Goal: Task Accomplishment & Management: Use online tool/utility

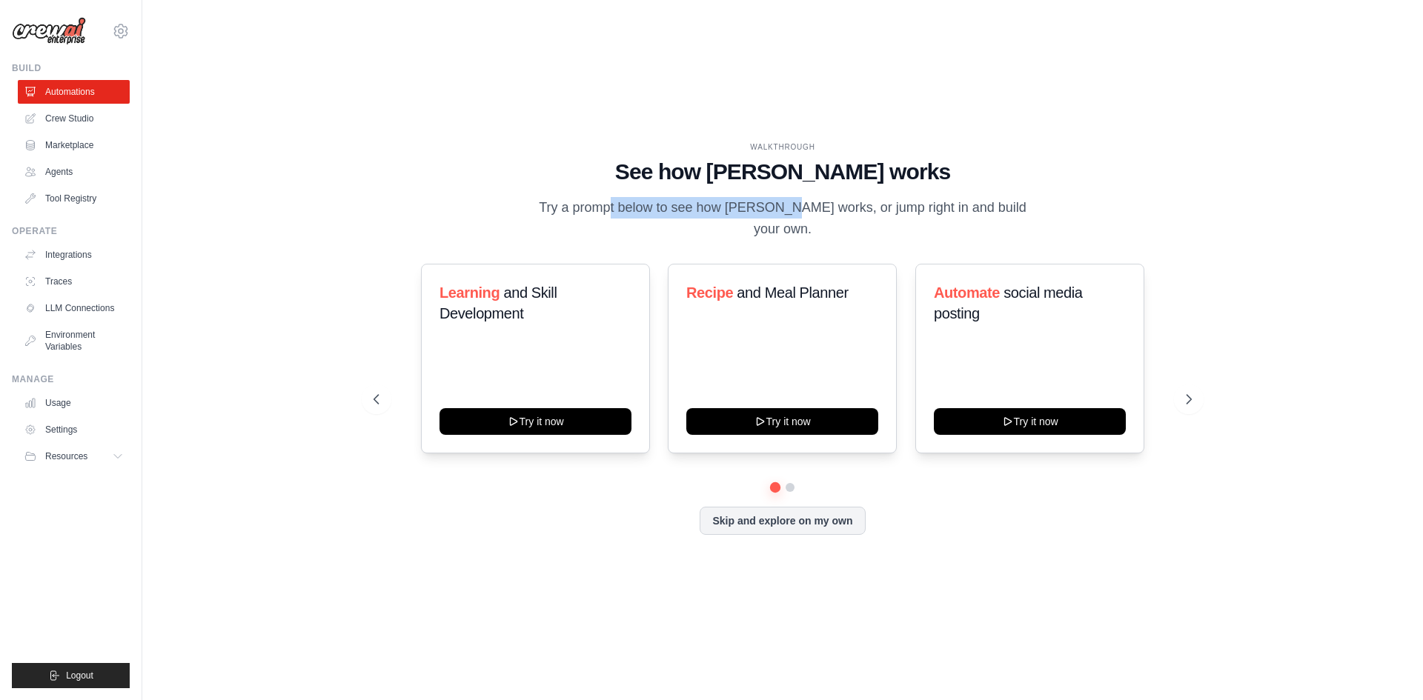
drag, startPoint x: 563, startPoint y: 214, endPoint x: 737, endPoint y: 217, distance: 174.2
click at [735, 217] on p "Try a prompt below to see how [PERSON_NAME] works, or jump right in and build y…" at bounding box center [783, 219] width 498 height 44
click at [849, 206] on div "WALKTHROUGH See how CrewAI works Try a prompt below to see how CrewAI works, or…" at bounding box center [783, 191] width 818 height 99
click at [59, 124] on link "Crew Studio" at bounding box center [75, 119] width 112 height 24
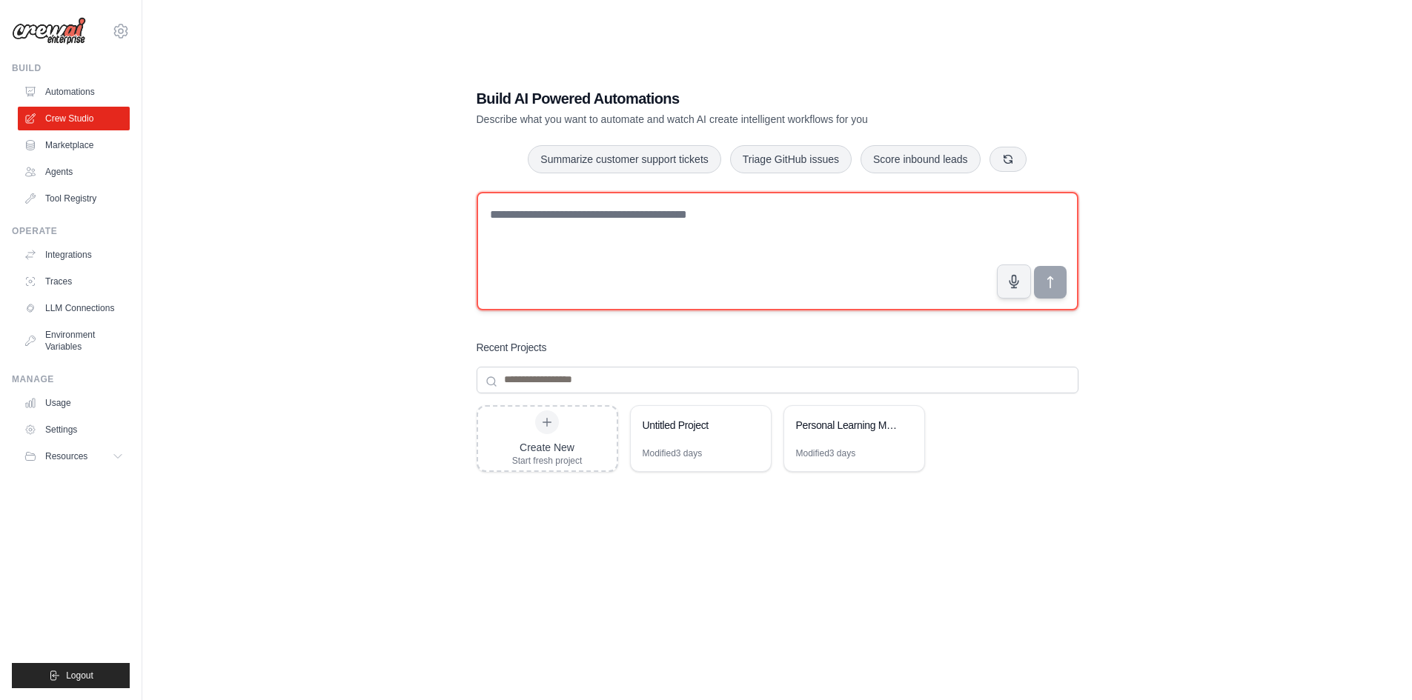
click at [572, 235] on textarea at bounding box center [778, 251] width 602 height 119
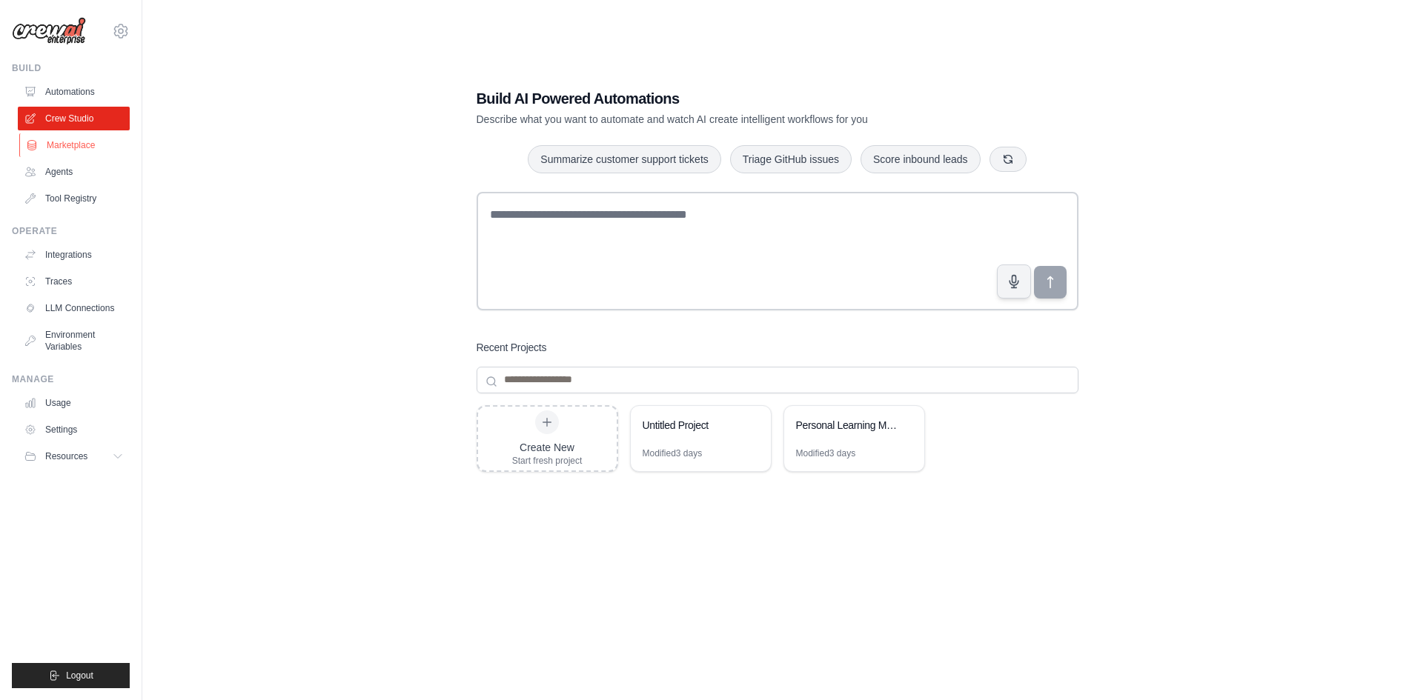
click at [89, 146] on link "Marketplace" at bounding box center [75, 145] width 112 height 24
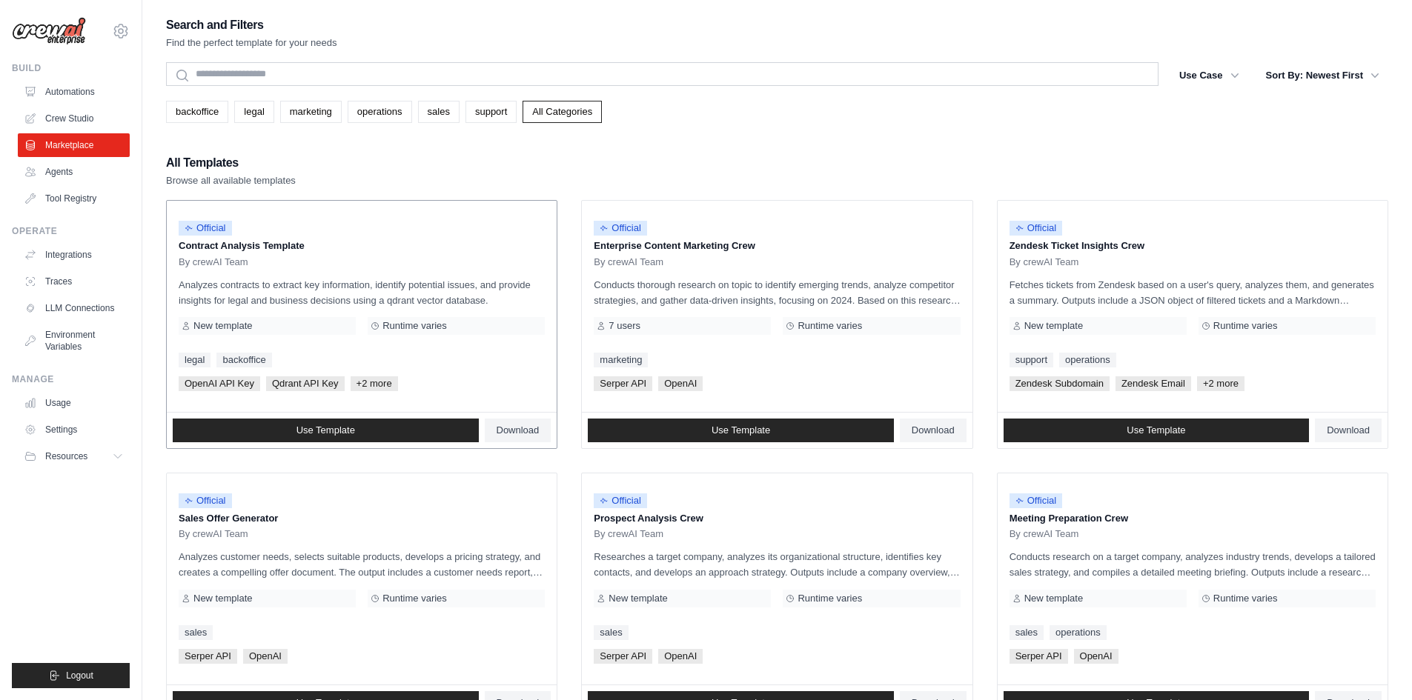
click at [555, 305] on div "Official Contract Analysis Template By crewAI Team Analyzes contracts to extrac…" at bounding box center [362, 306] width 390 height 211
click at [334, 151] on div "Search and Filters Find the perfect template for your needs Search Use Case bac…" at bounding box center [777, 678] width 1222 height 1326
click at [91, 87] on link "Automations" at bounding box center [75, 92] width 112 height 24
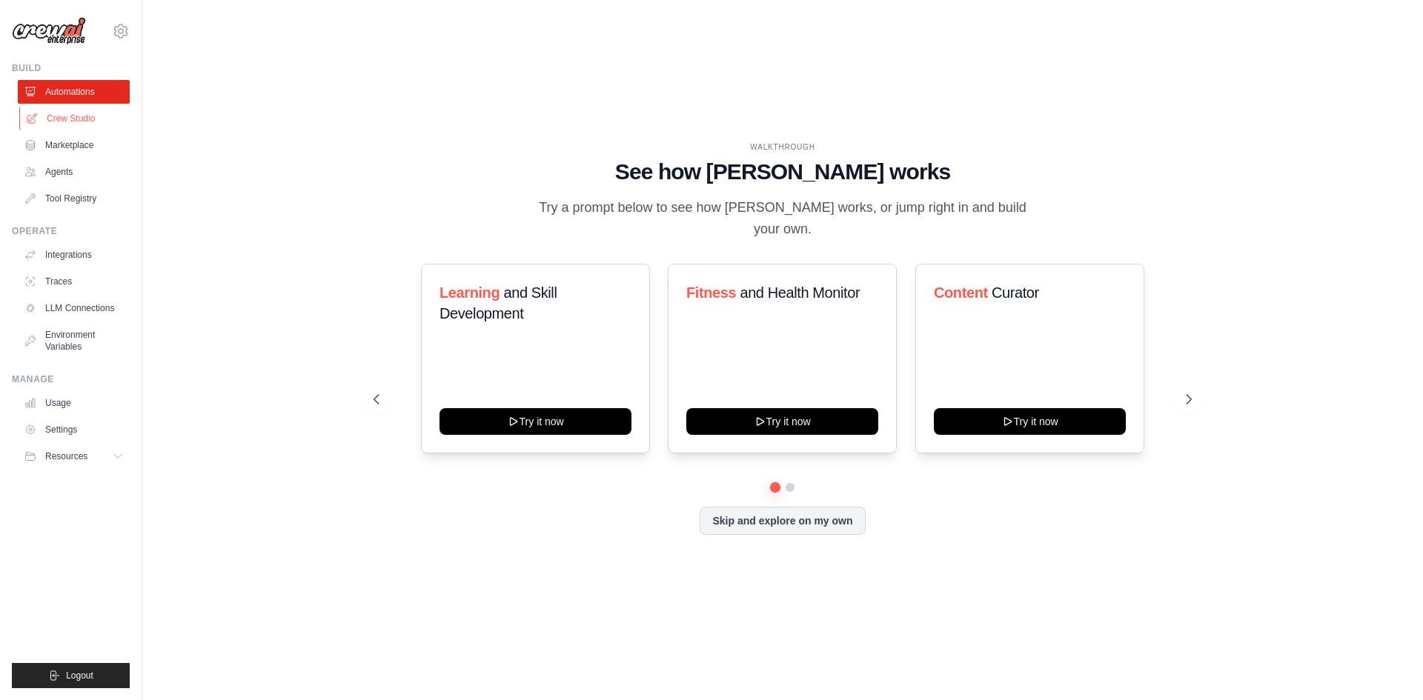
click at [57, 118] on link "Crew Studio" at bounding box center [75, 119] width 112 height 24
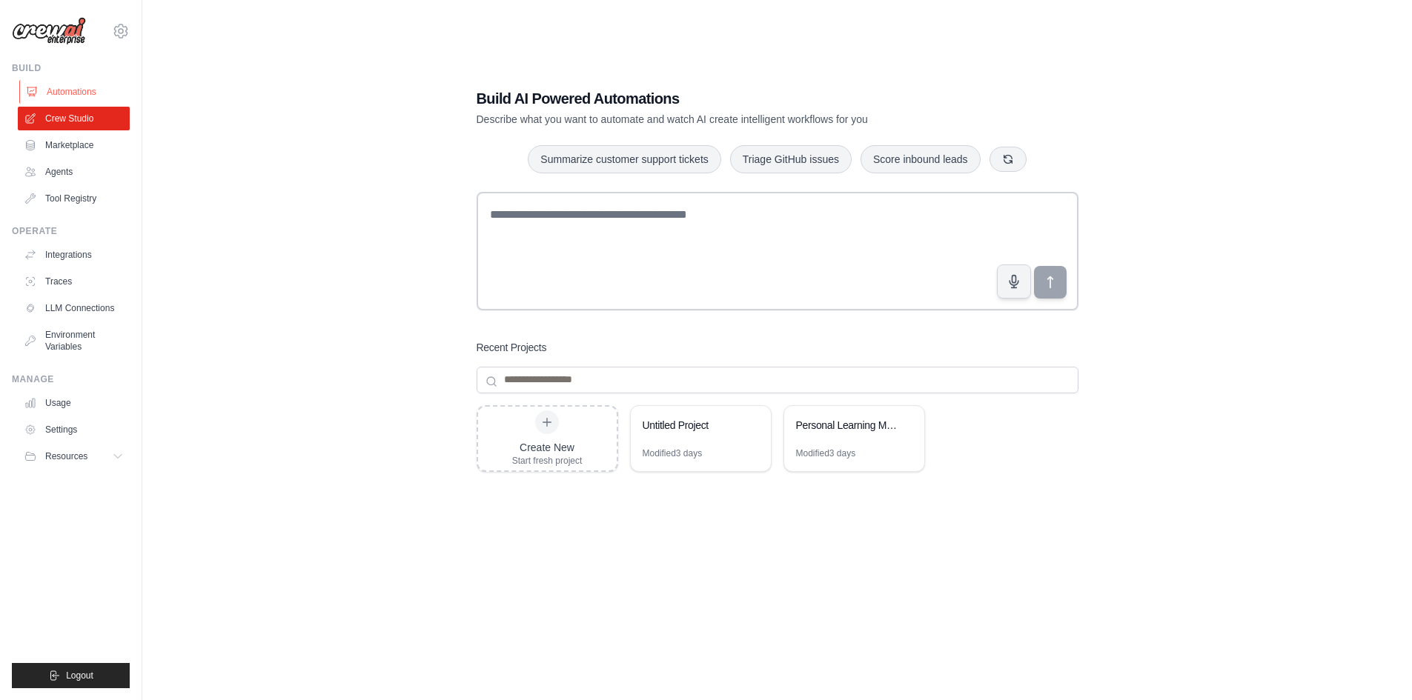
click at [70, 87] on link "Automations" at bounding box center [75, 92] width 112 height 24
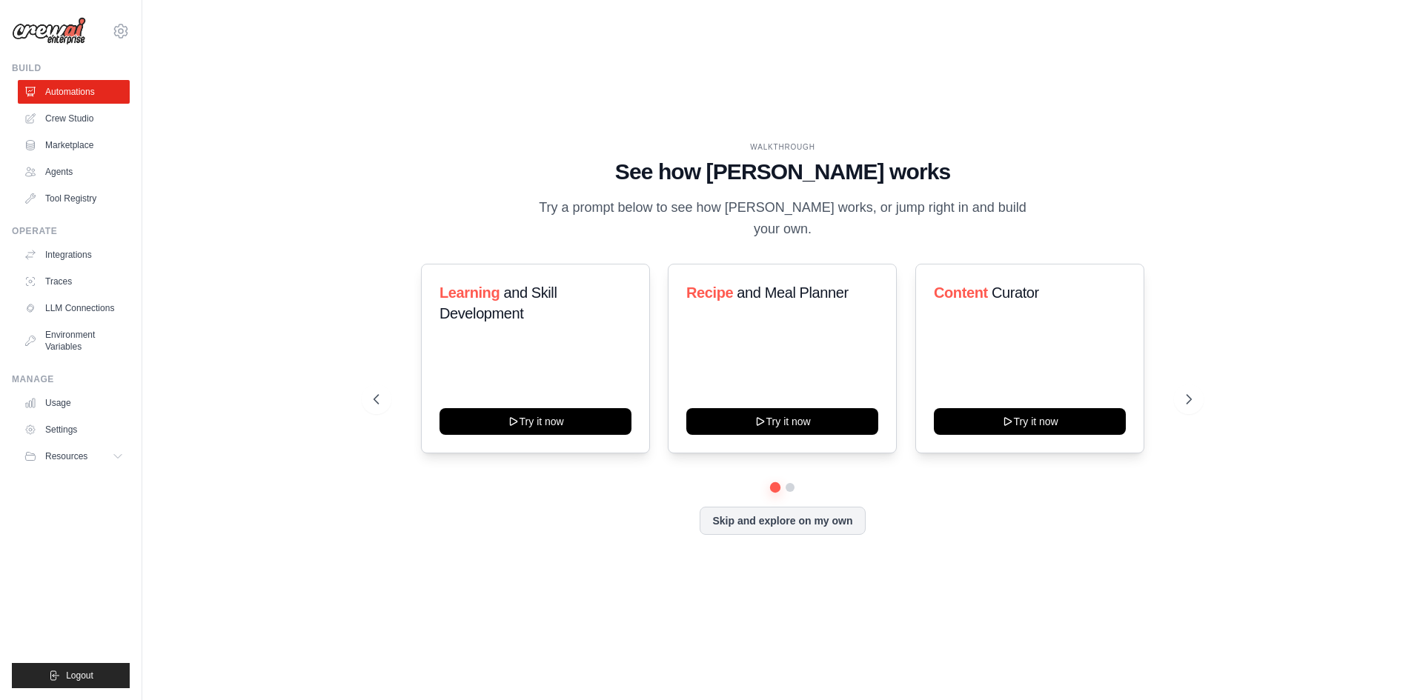
click at [805, 526] on div "WALKTHROUGH See how CrewAI works Try a prompt below to see how CrewAI works, or…" at bounding box center [783, 351] width 854 height 418
click at [806, 519] on button "Skip and explore on my own" at bounding box center [782, 519] width 165 height 28
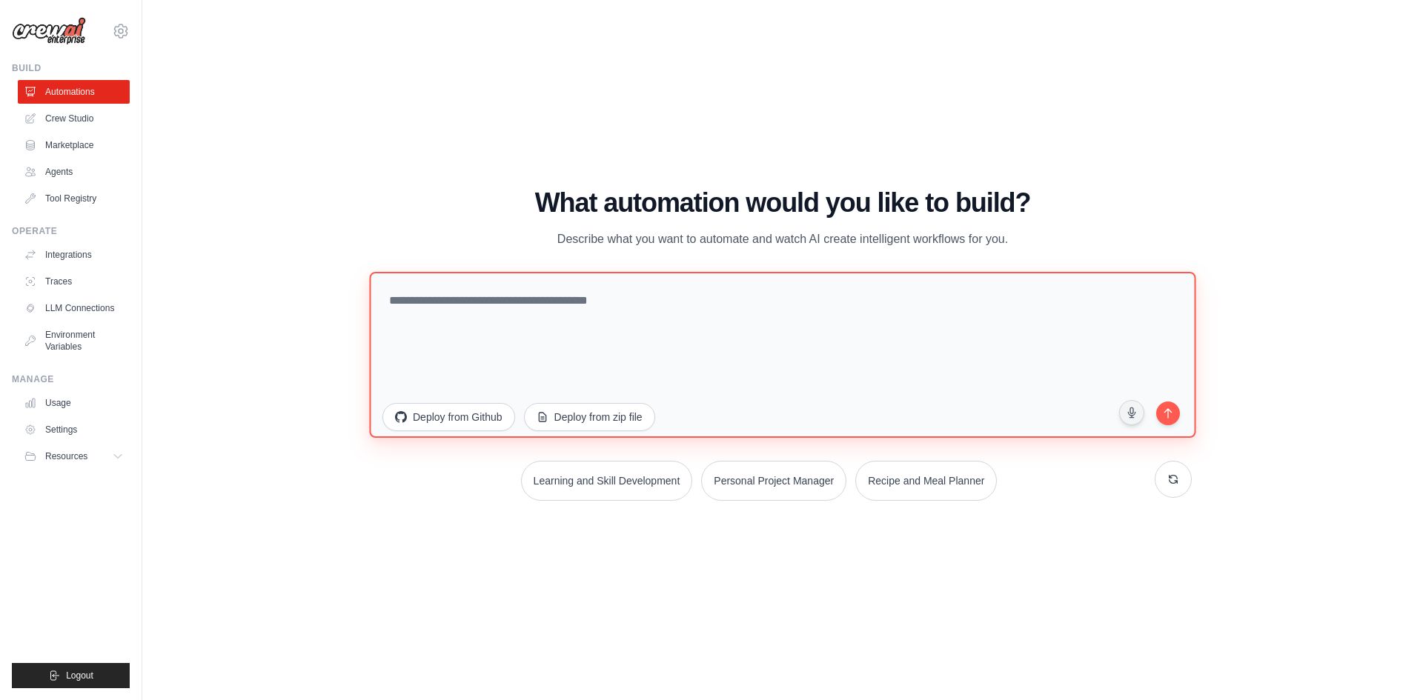
click at [596, 303] on textarea at bounding box center [782, 354] width 826 height 166
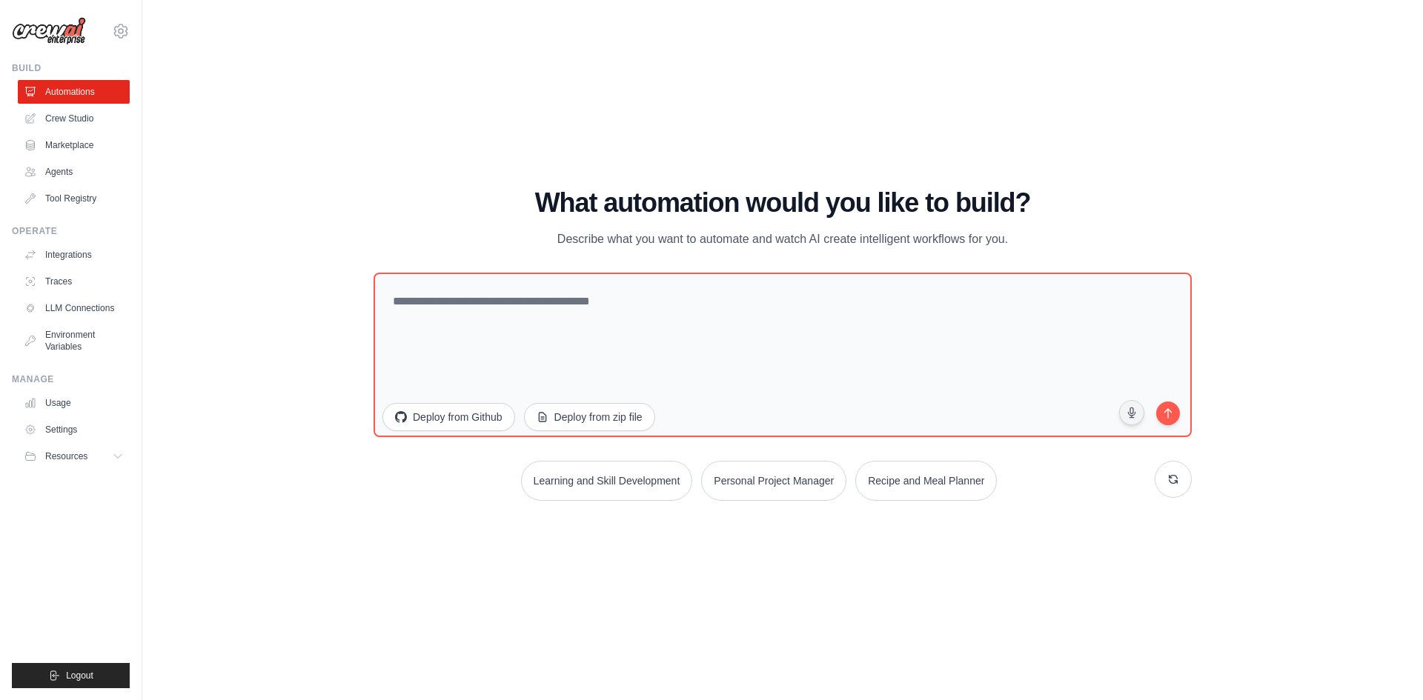
click at [394, 170] on div "WALKTHROUGH See how CrewAI works Try a prompt below to see how CrewAI works, or…" at bounding box center [782, 350] width 1233 height 671
drag, startPoint x: 456, startPoint y: 270, endPoint x: 449, endPoint y: 300, distance: 31.1
click at [456, 271] on div "What automation would you like to build? Describe what you want to automate and…" at bounding box center [783, 344] width 818 height 313
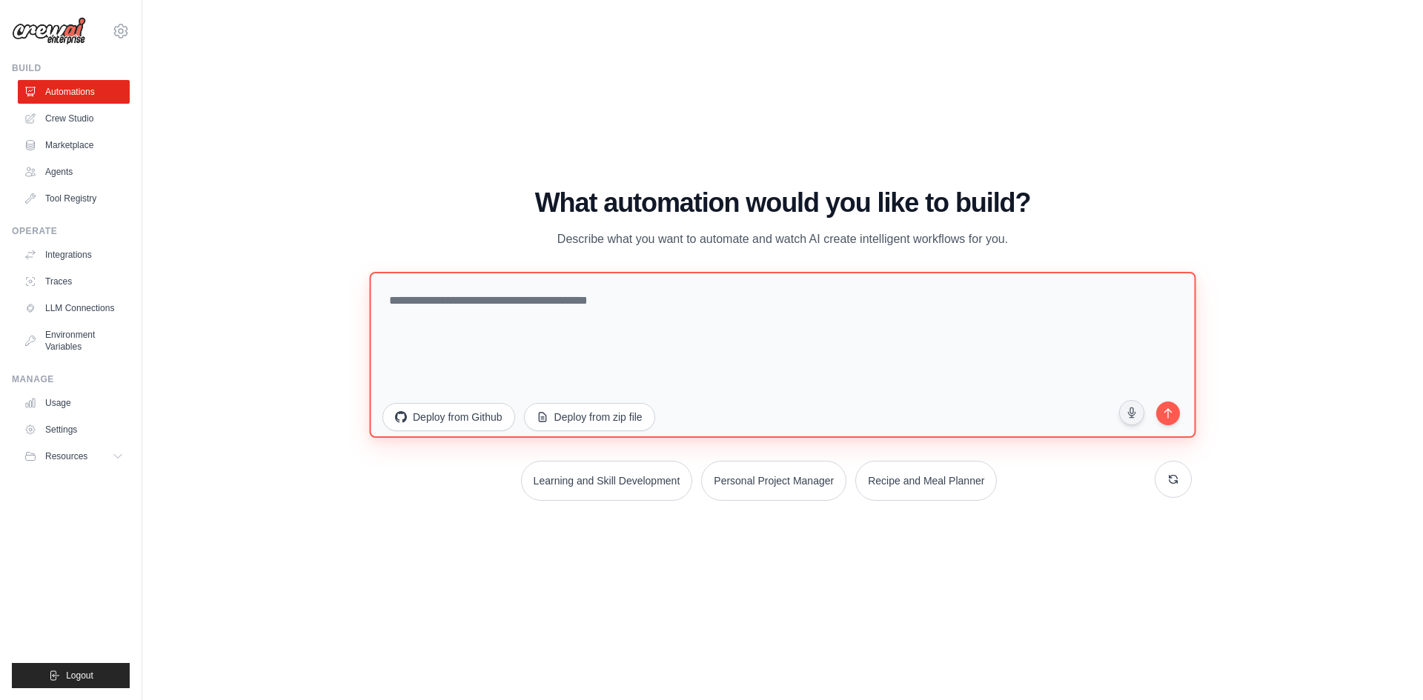
click at [448, 305] on textarea at bounding box center [782, 354] width 826 height 166
click at [436, 299] on textarea at bounding box center [782, 354] width 826 height 166
paste textarea "**********"
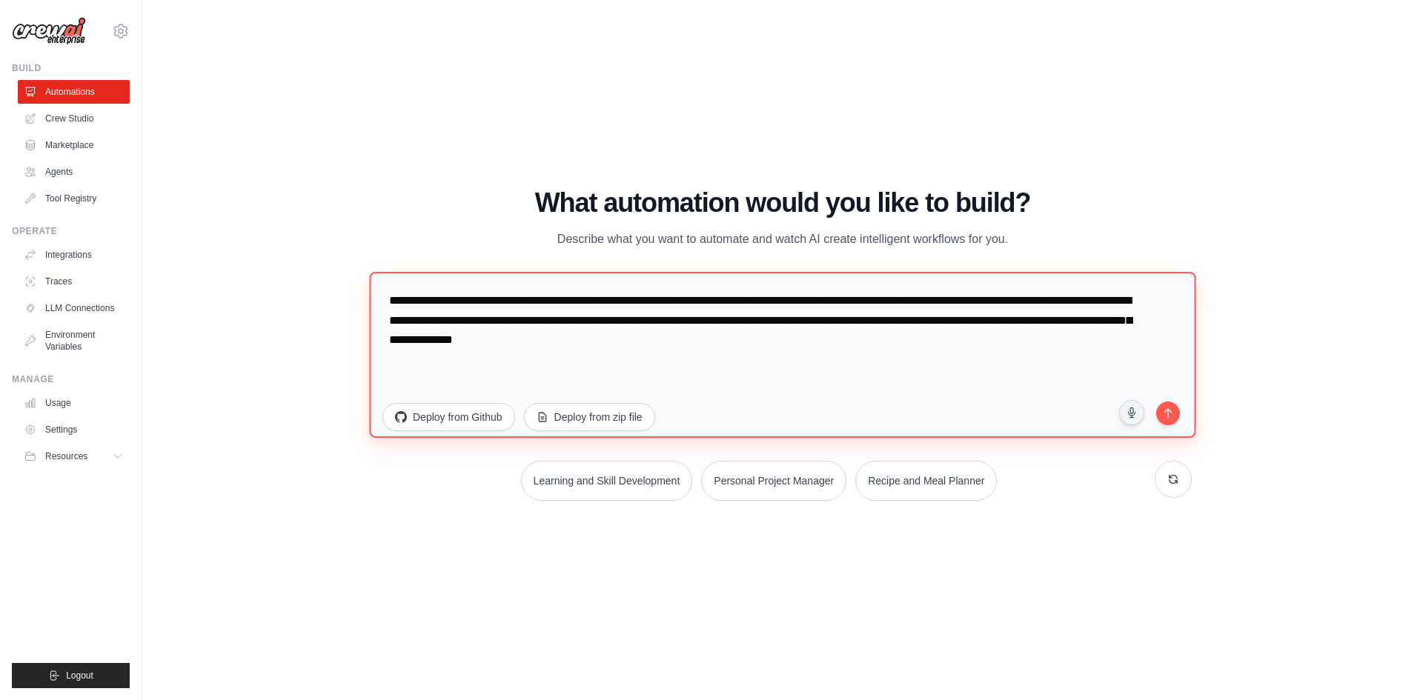
drag, startPoint x: 798, startPoint y: 355, endPoint x: 354, endPoint y: 320, distance: 445.3
click at [354, 320] on div "WALKTHROUGH See how CrewAI works Try a prompt below to see how CrewAI works, or…" at bounding box center [782, 350] width 1233 height 671
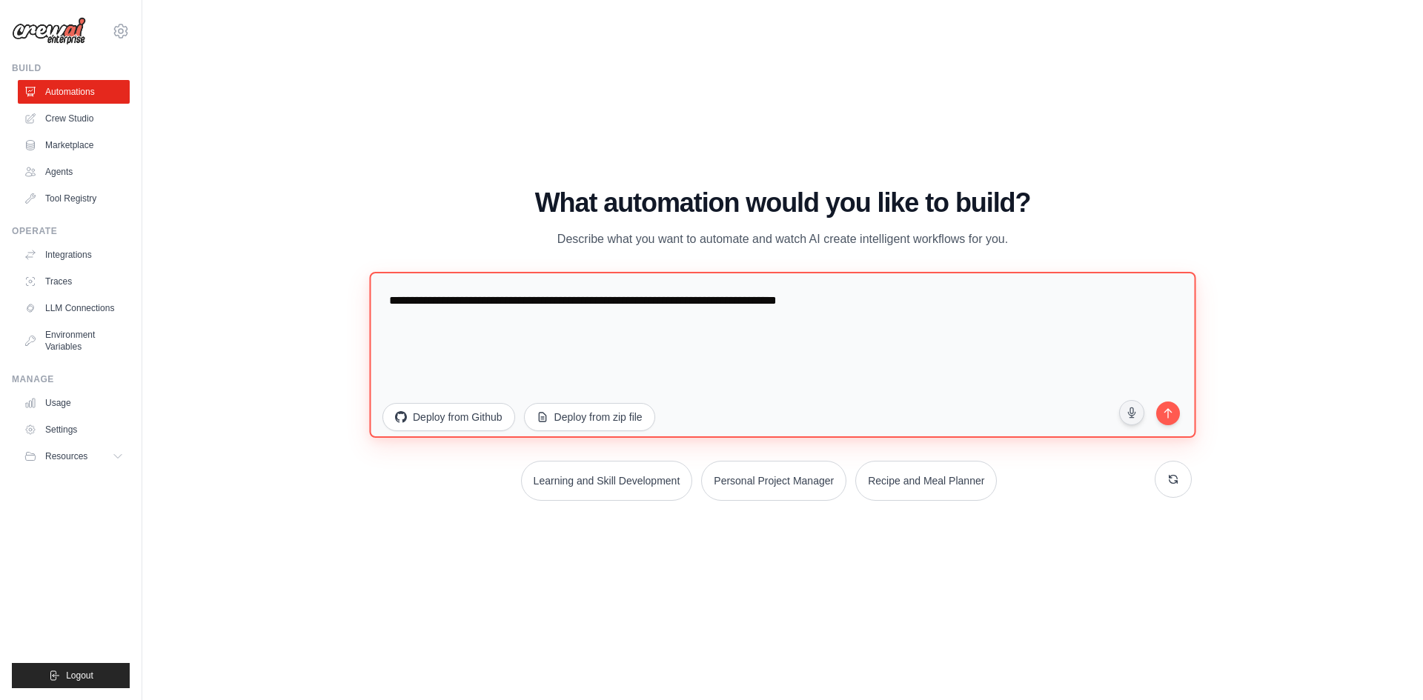
click at [872, 303] on textarea "**********" at bounding box center [782, 354] width 826 height 166
type textarea "**********"
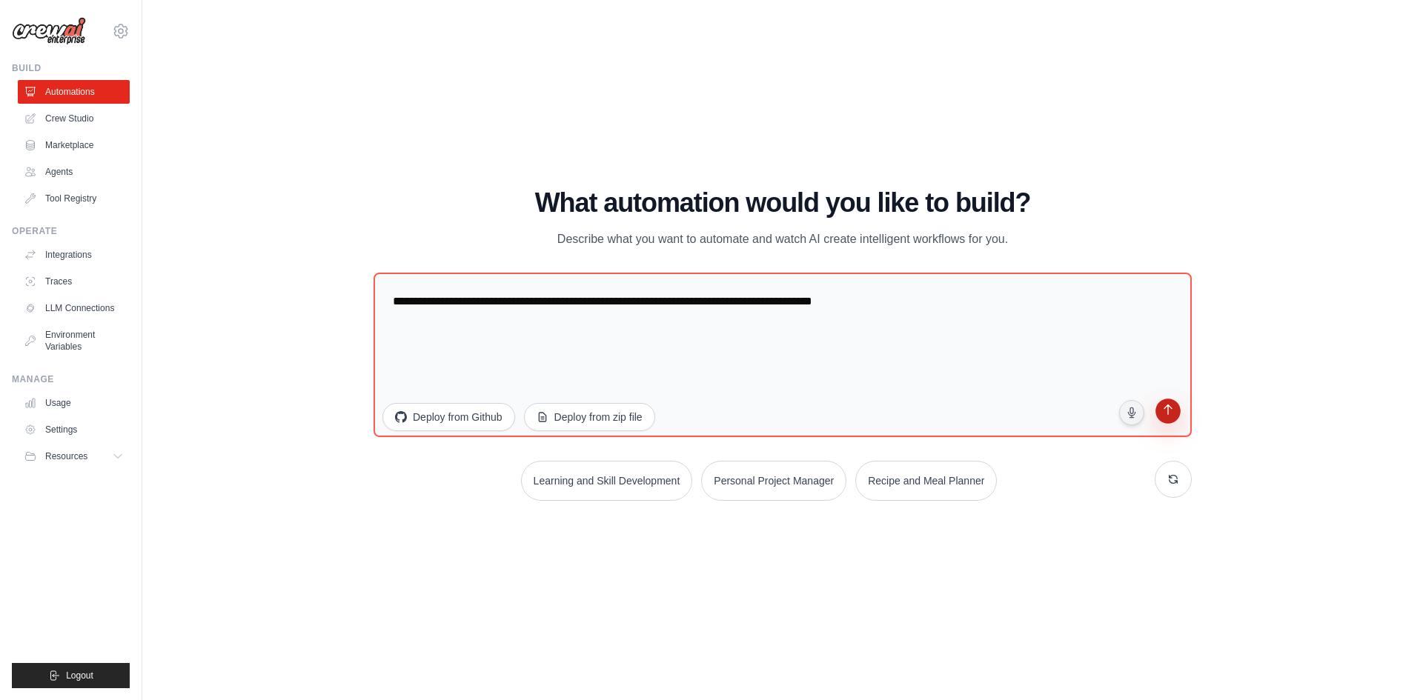
click at [1170, 422] on button "submit" at bounding box center [1168, 413] width 28 height 28
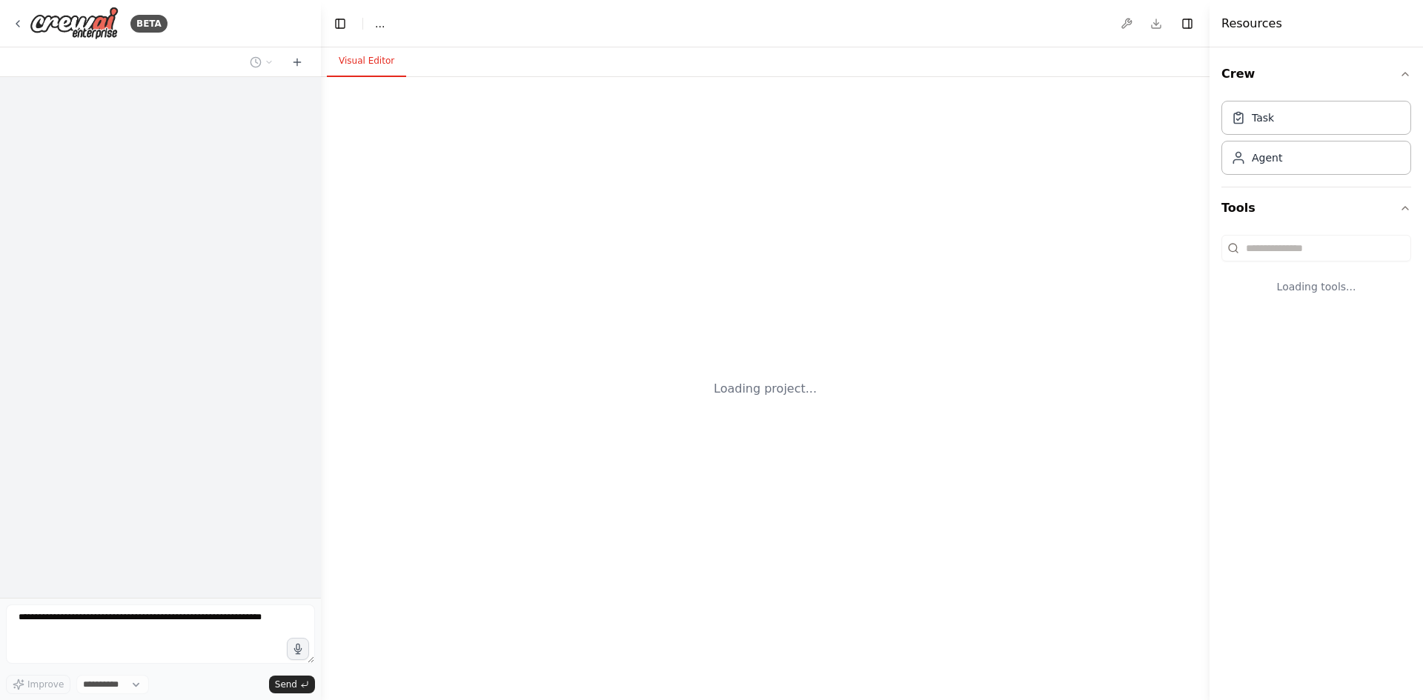
select select "****"
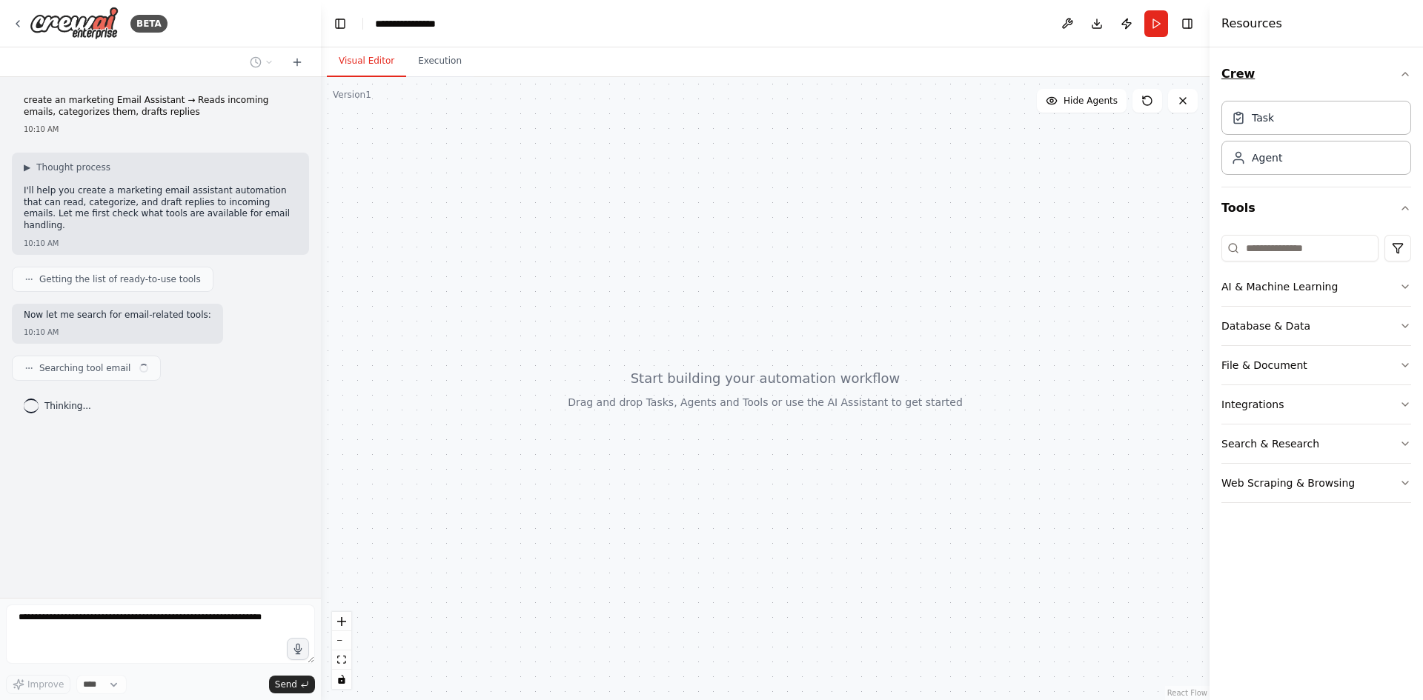
click at [1404, 76] on icon "button" at bounding box center [1405, 74] width 12 height 12
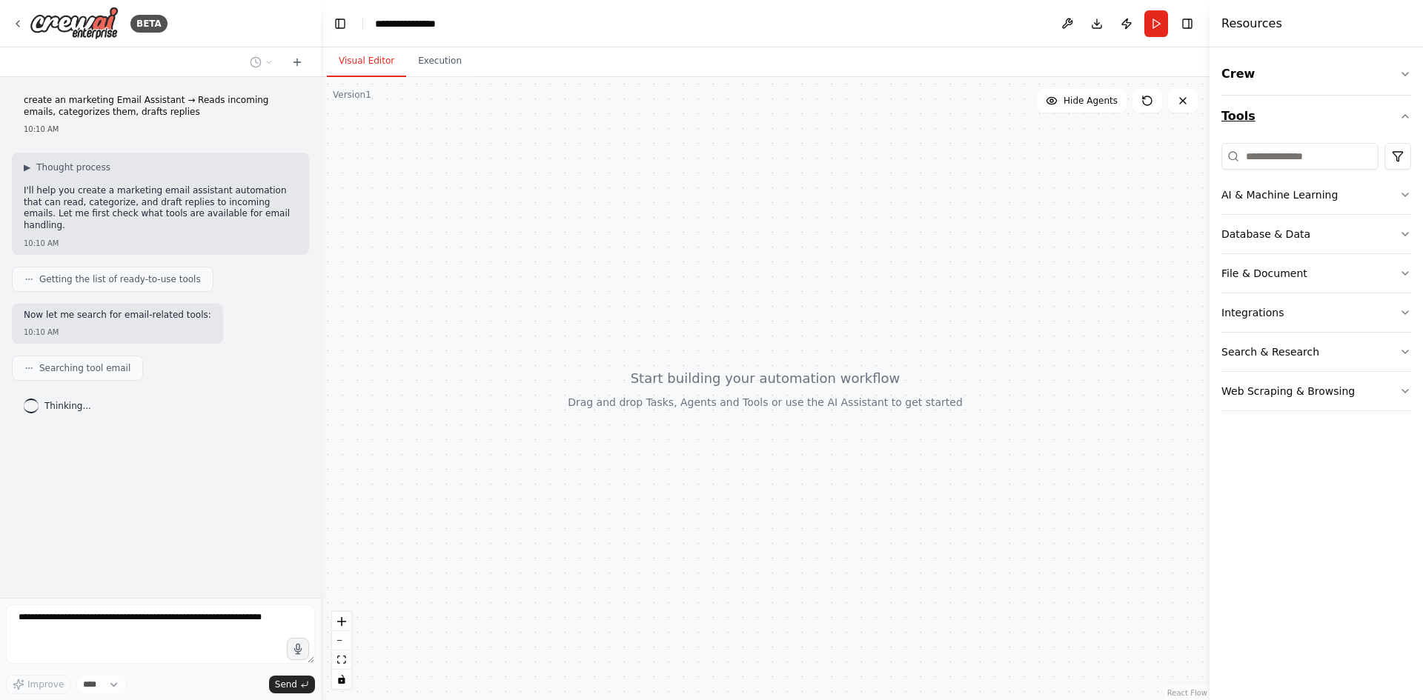
click at [1400, 116] on icon "button" at bounding box center [1405, 116] width 12 height 12
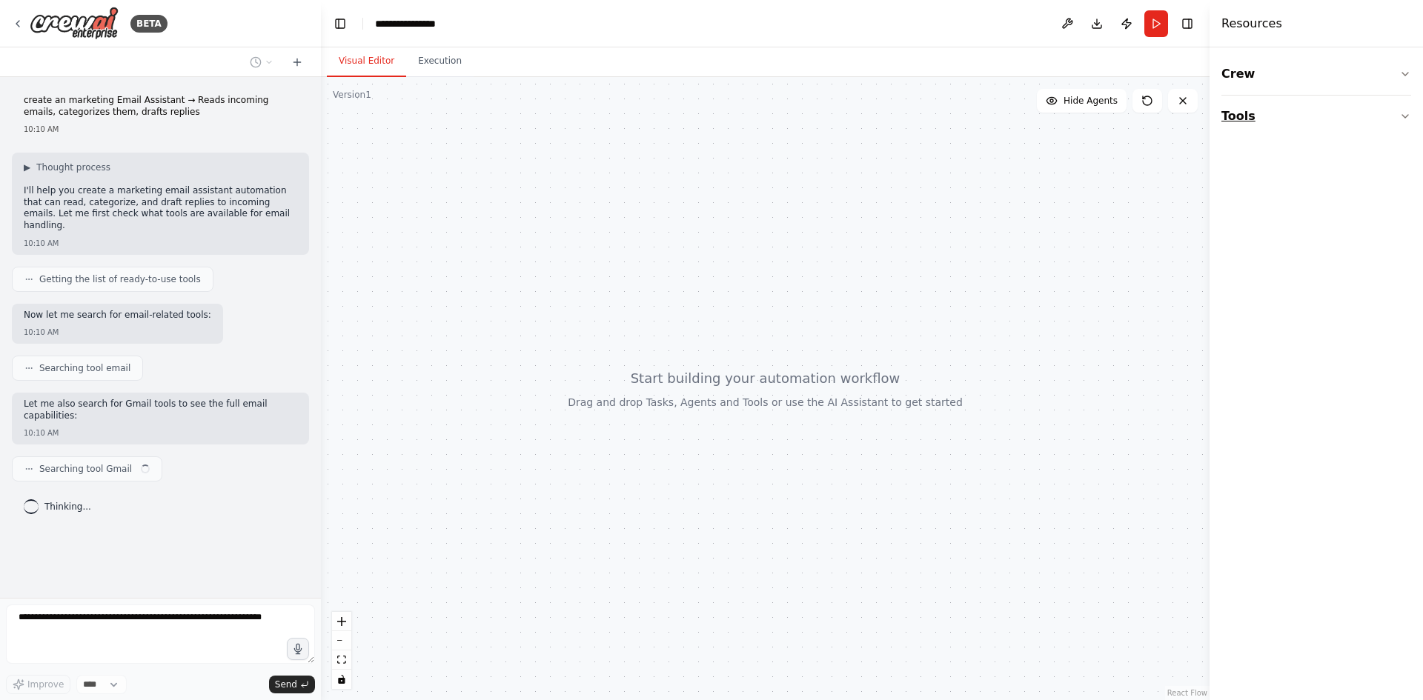
click at [1402, 114] on icon "button" at bounding box center [1405, 116] width 12 height 12
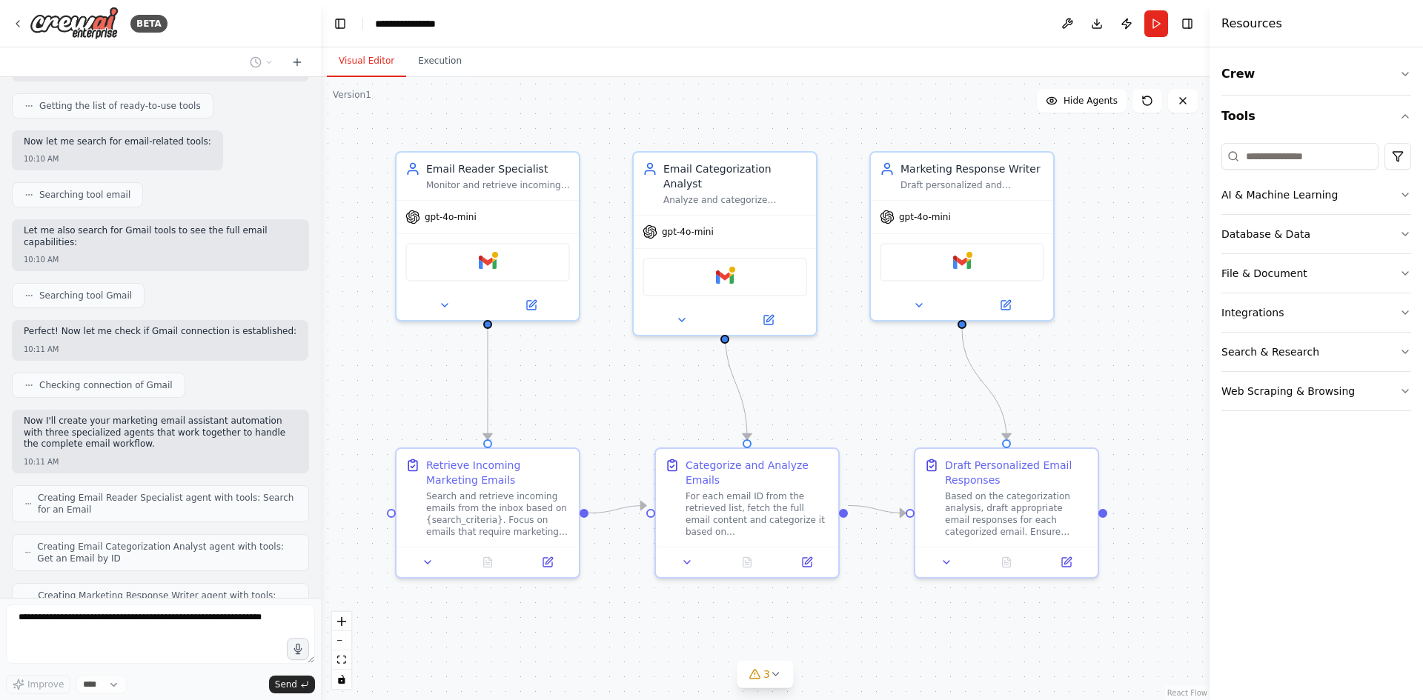
scroll to position [385, 0]
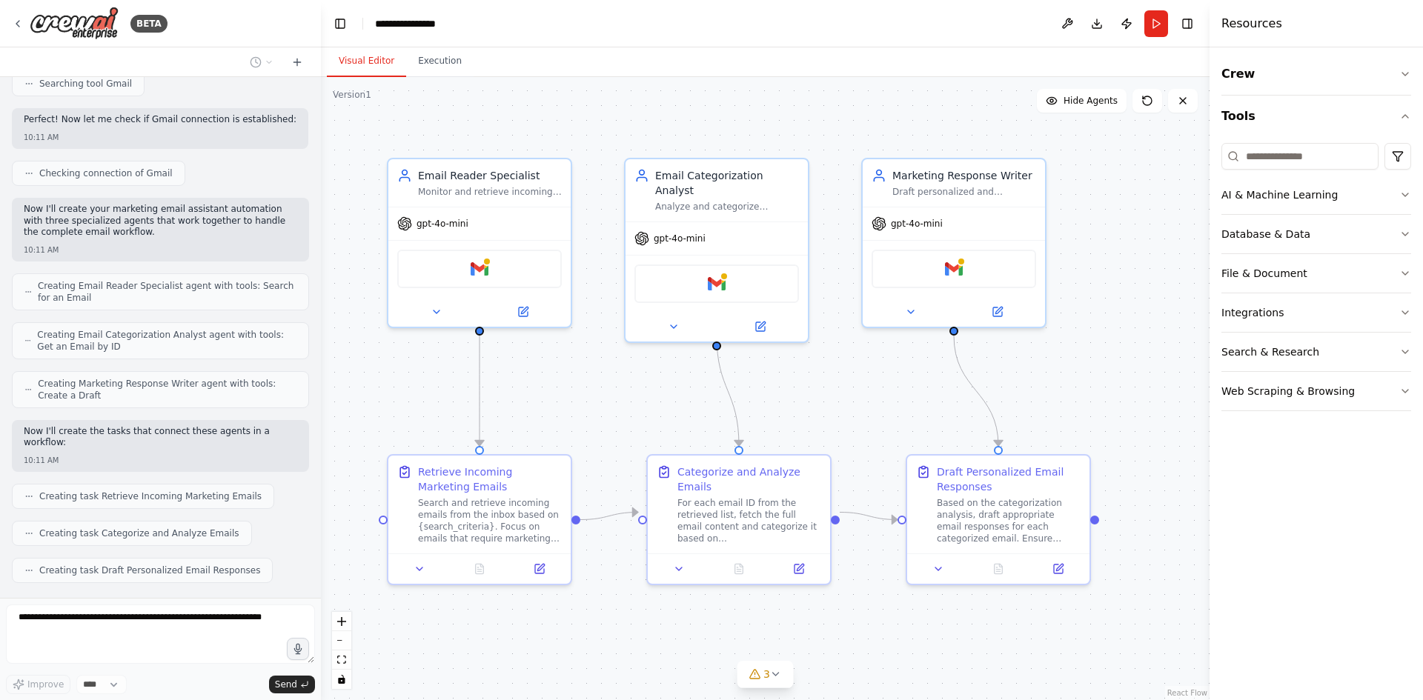
drag, startPoint x: 874, startPoint y: 379, endPoint x: 866, endPoint y: 385, distance: 9.5
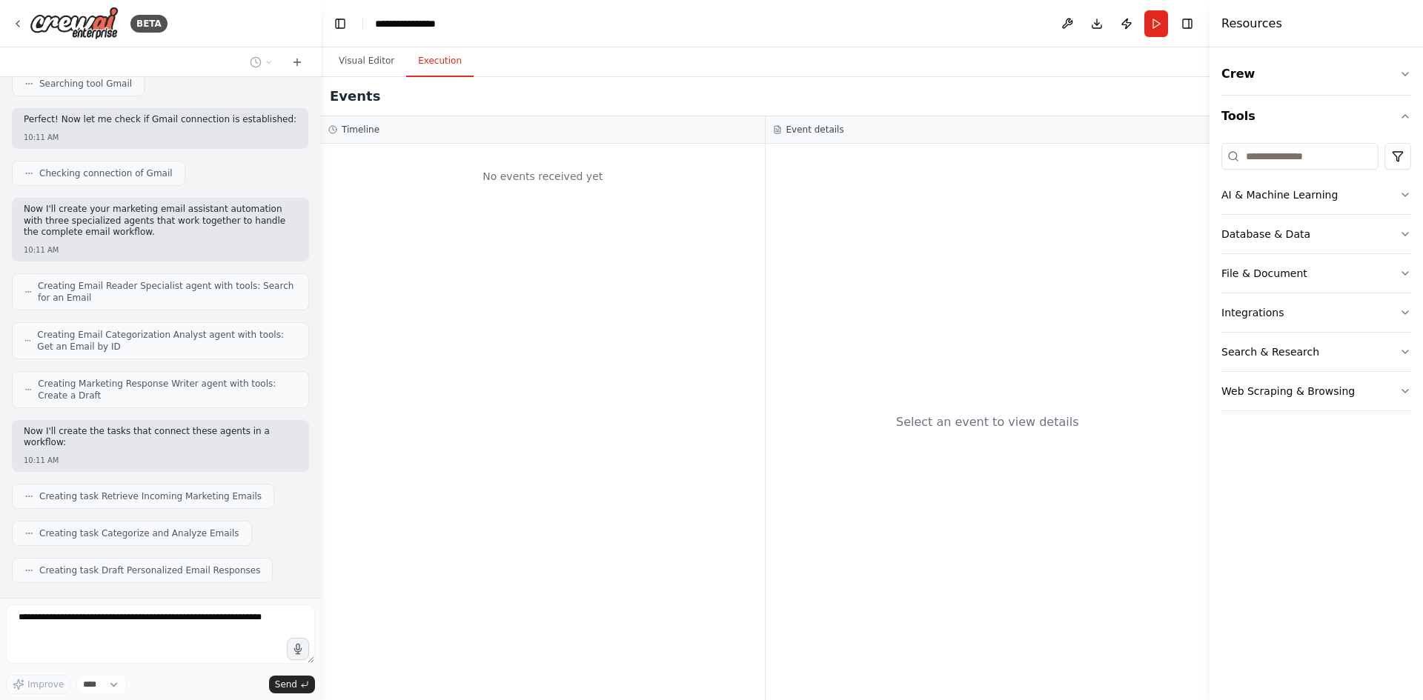
click at [422, 61] on button "Execution" at bounding box center [439, 61] width 67 height 31
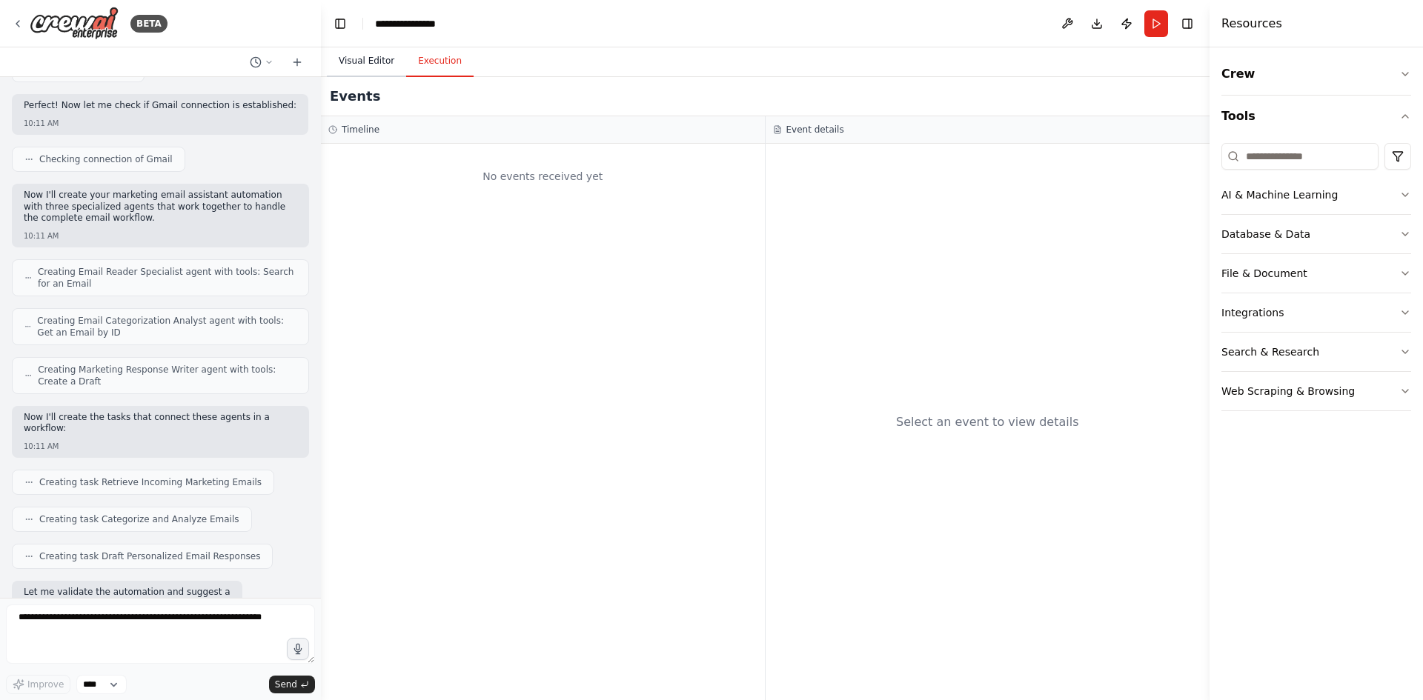
scroll to position [475, 0]
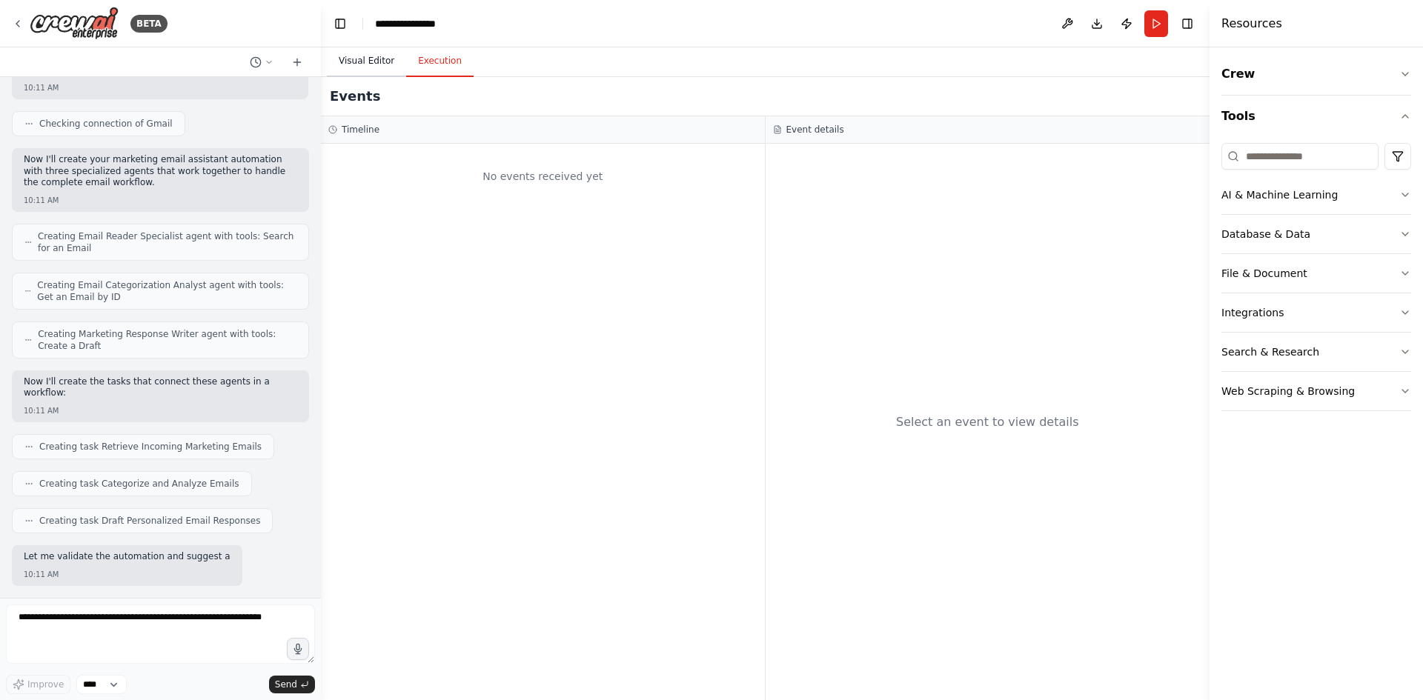
click at [383, 64] on button "Visual Editor" at bounding box center [366, 61] width 79 height 31
